Goal: Navigation & Orientation: Find specific page/section

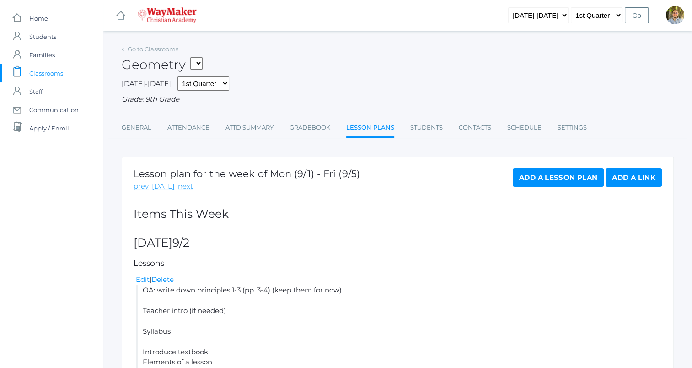
click at [410, 56] on div "Geometry FINANCE - Personal Finance SG - Student Government THEATER - Drama Mid…" at bounding box center [398, 60] width 552 height 34
click at [39, 70] on span "Classrooms" at bounding box center [46, 73] width 34 height 18
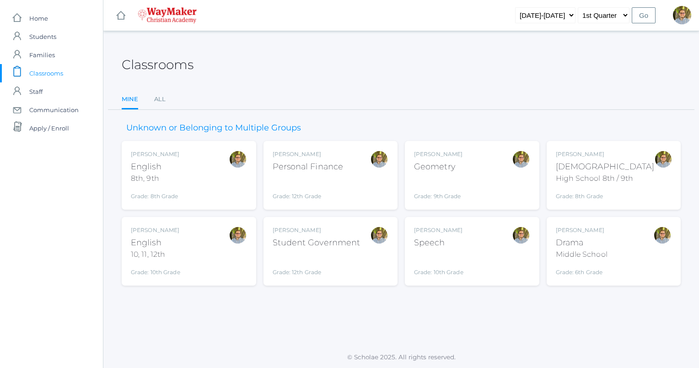
click at [492, 173] on div "Kylen Braileanu Geometry Grade: 9th Grade GEOM" at bounding box center [472, 175] width 116 height 50
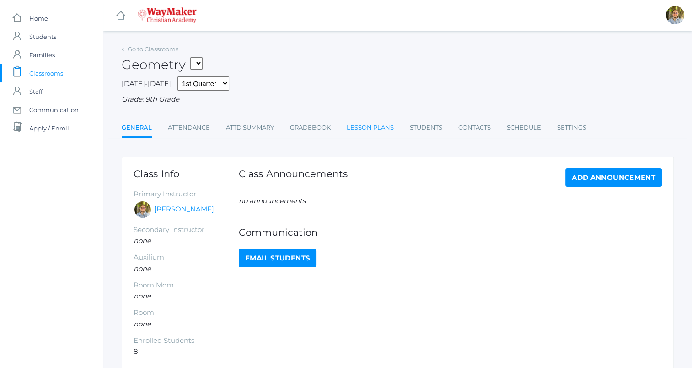
click at [360, 130] on link "Lesson Plans" at bounding box center [370, 127] width 47 height 18
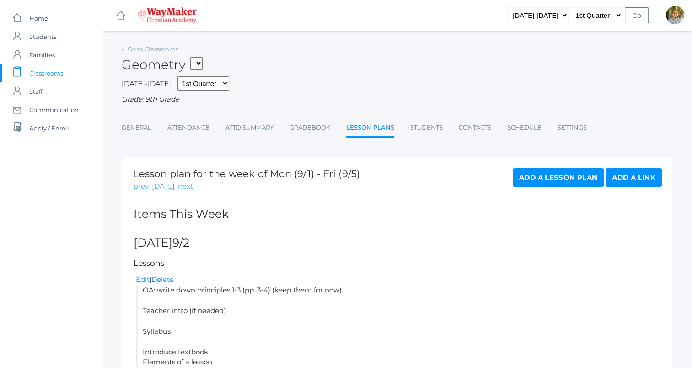
click at [59, 75] on span "Classrooms" at bounding box center [46, 73] width 34 height 18
